Goal: Use online tool/utility: Utilize a website feature to perform a specific function

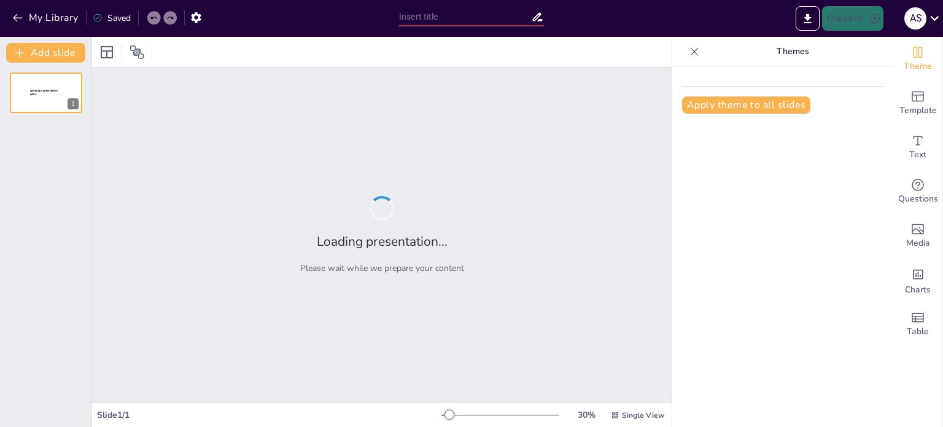
type input "The Universal Language of Music: Connecting Cultures and Emotions"
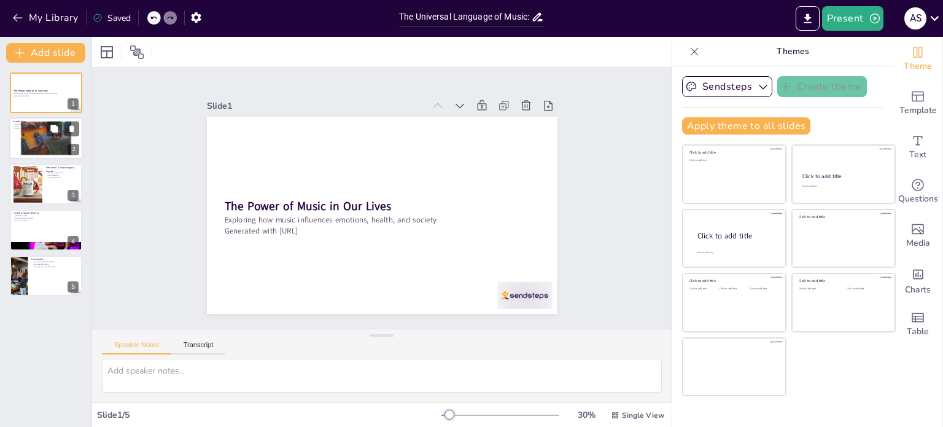
click at [61, 136] on div at bounding box center [63, 129] width 33 height 15
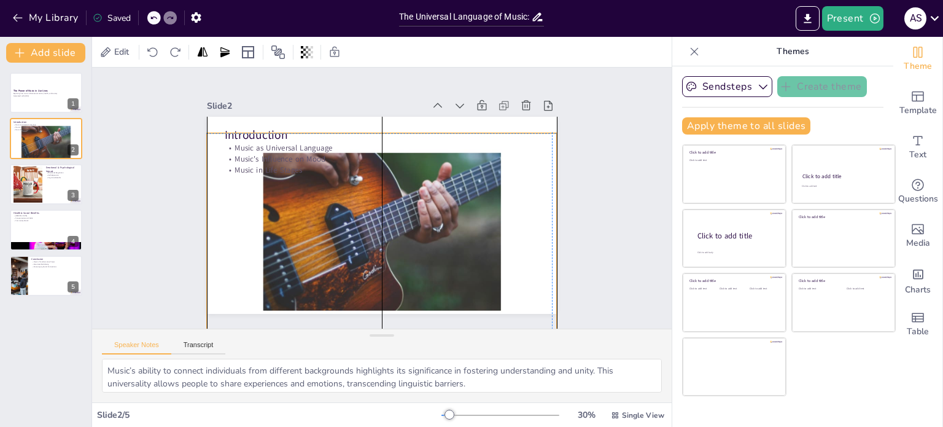
drag, startPoint x: 317, startPoint y: 250, endPoint x: 316, endPoint y: 265, distance: 15.4
click at [316, 265] on div at bounding box center [353, 215] width 346 height 402
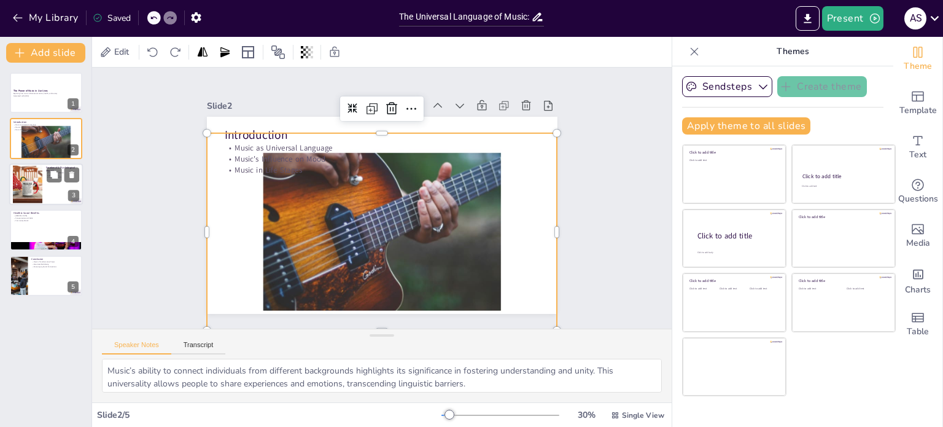
click at [47, 186] on div at bounding box center [46, 184] width 74 height 42
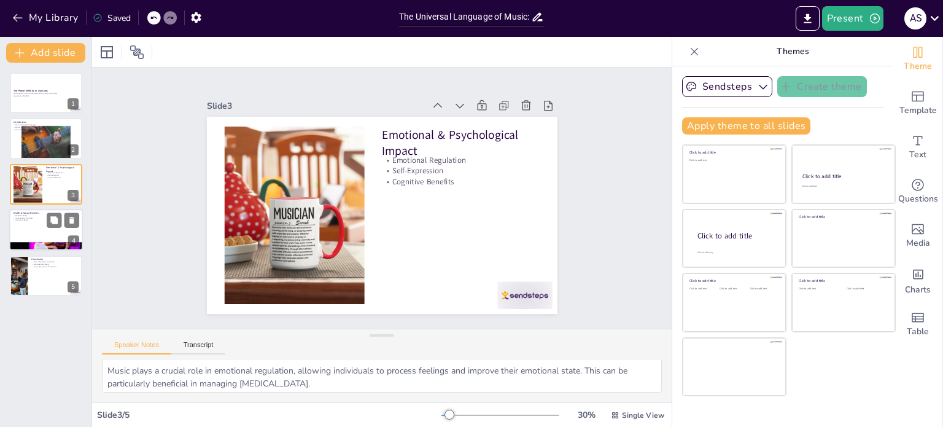
click at [36, 230] on div at bounding box center [46, 230] width 74 height 42
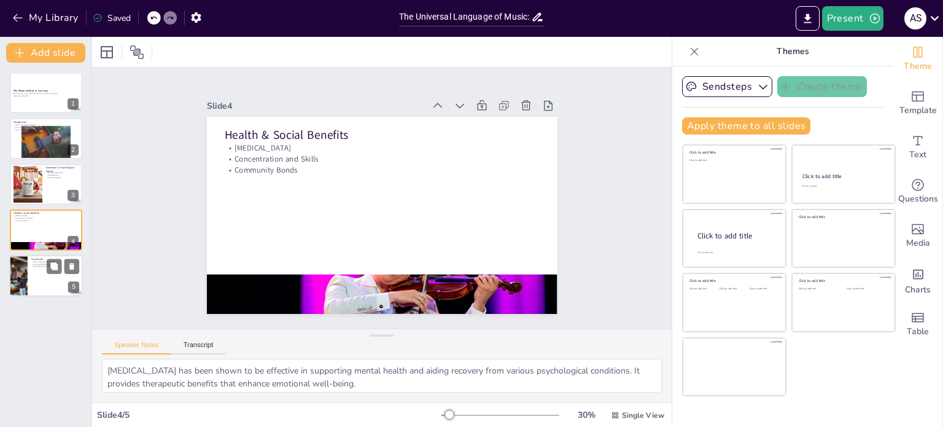
click at [27, 275] on div at bounding box center [18, 276] width 63 height 42
type textarea "Recognizing music as a transformative tool allows us to harness its potential f…"
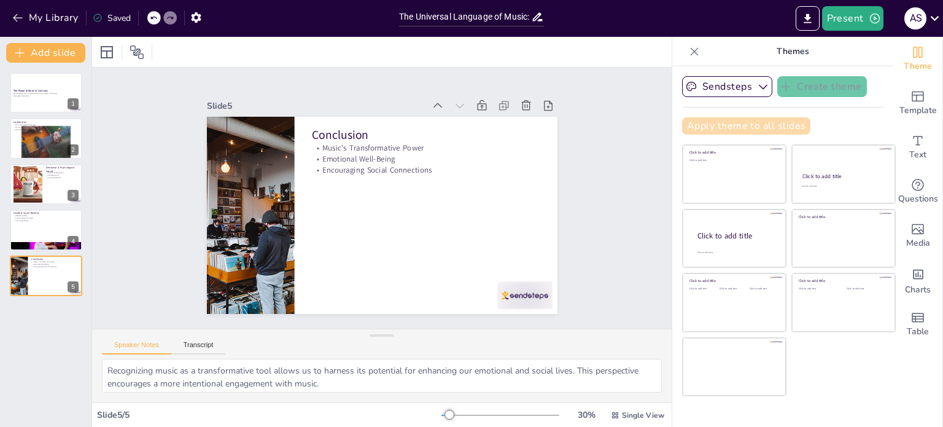
click at [739, 126] on button "Apply theme to all slides" at bounding box center [746, 125] width 128 height 17
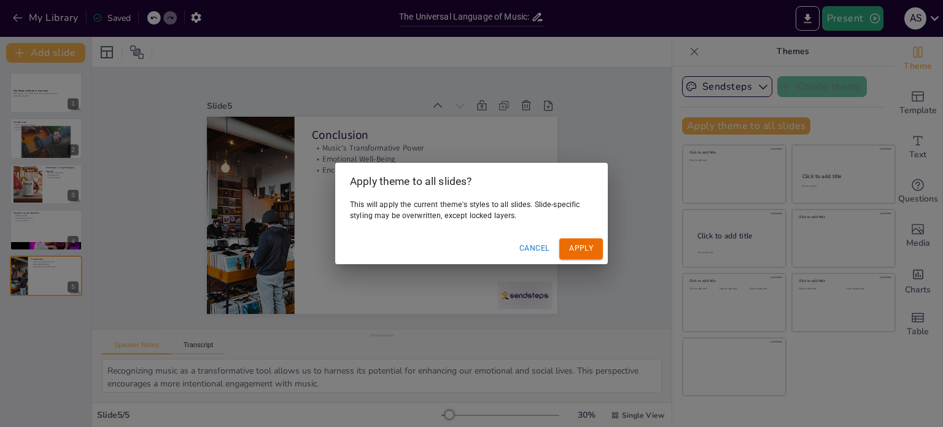
click at [530, 244] on button "Cancel" at bounding box center [534, 248] width 40 height 20
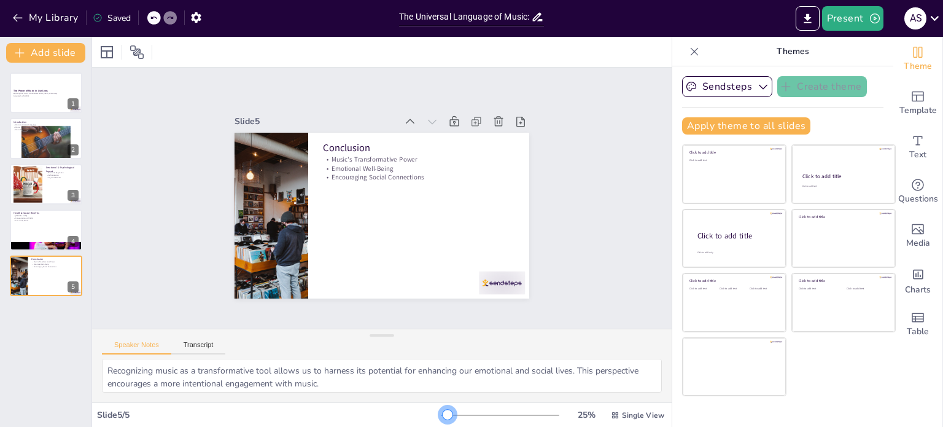
drag, startPoint x: 440, startPoint y: 414, endPoint x: 439, endPoint y: 404, distance: 9.8
click at [439, 404] on div "Slide 5 / 5 25 % Single View" at bounding box center [381, 414] width 579 height 25
click at [713, 83] on button "Sendsteps" at bounding box center [727, 86] width 90 height 21
click at [919, 112] on span "Template" at bounding box center [917, 111] width 37 height 14
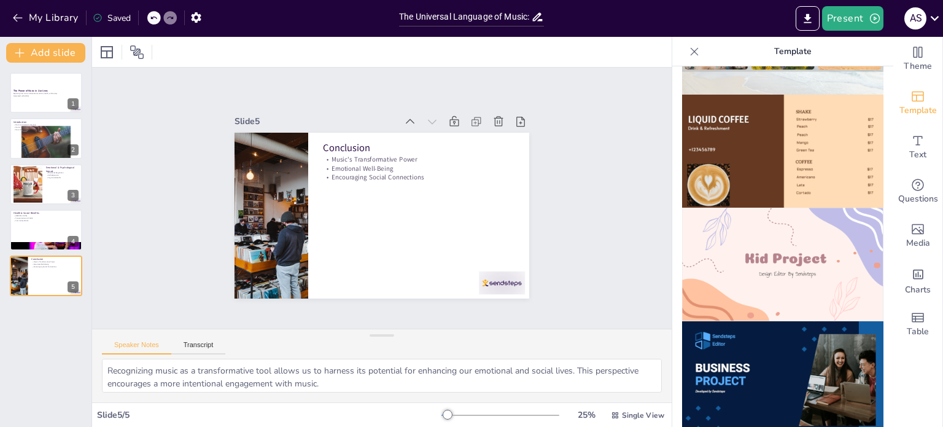
scroll to position [777, 0]
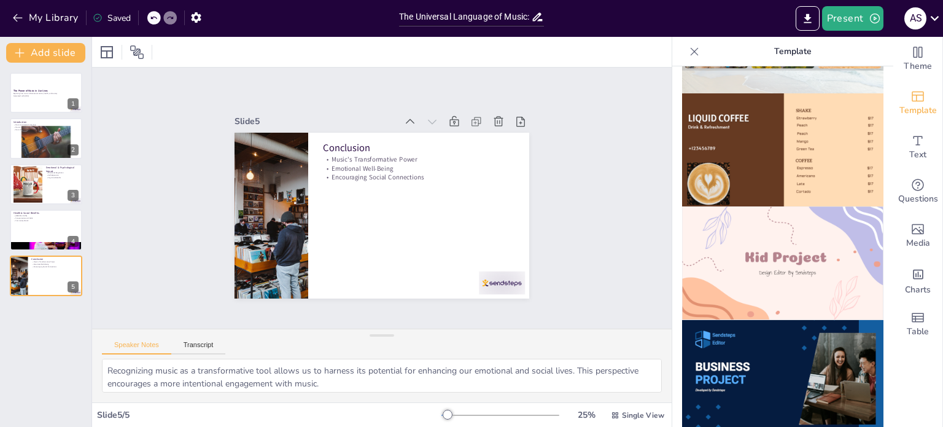
click at [795, 236] on img at bounding box center [782, 263] width 201 height 114
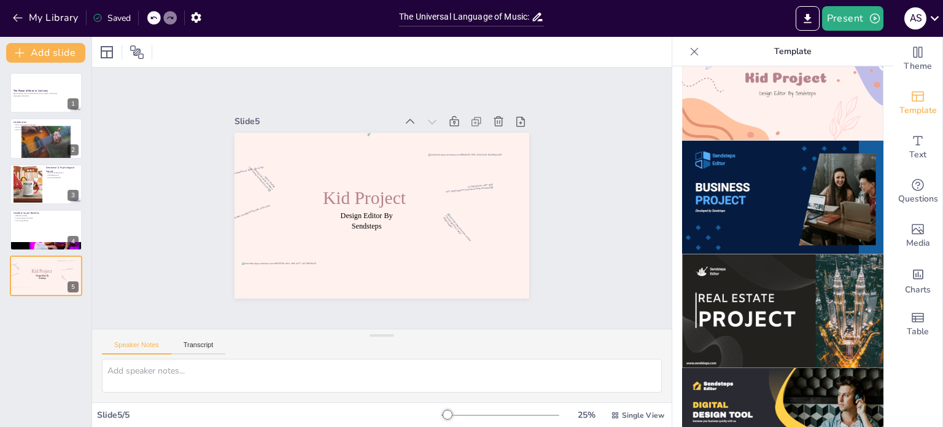
scroll to position [955, 0]
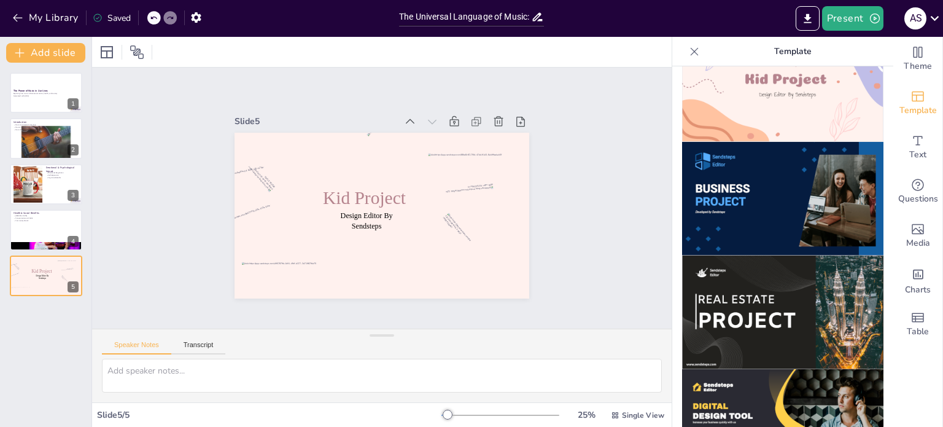
click at [688, 46] on icon at bounding box center [694, 51] width 12 height 12
